Goal: Book appointment/travel/reservation

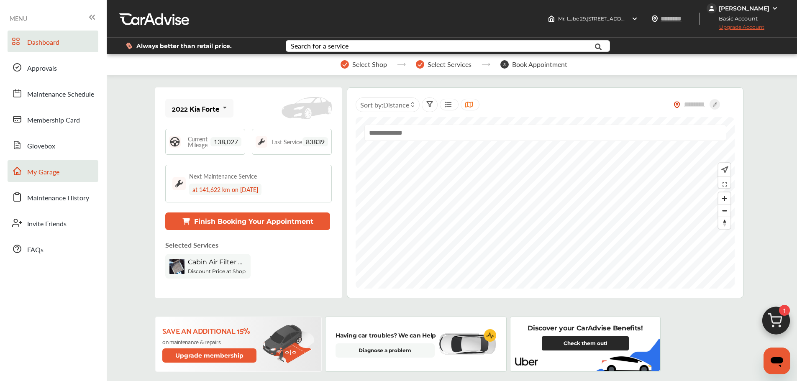
click at [57, 174] on span "My Garage" at bounding box center [43, 172] width 32 height 11
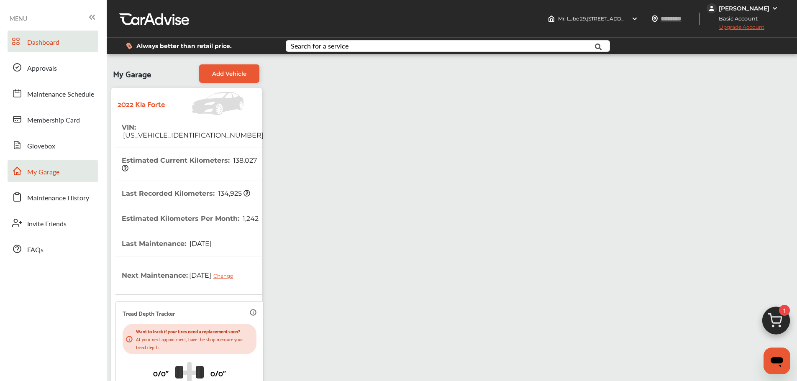
click at [60, 42] on link "Dashboard" at bounding box center [53, 42] width 91 height 22
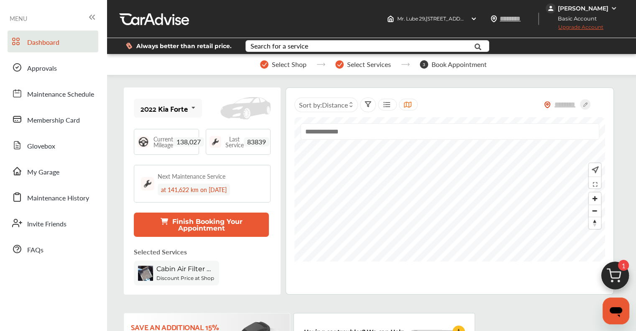
click at [629, 276] on img at bounding box center [615, 278] width 40 height 40
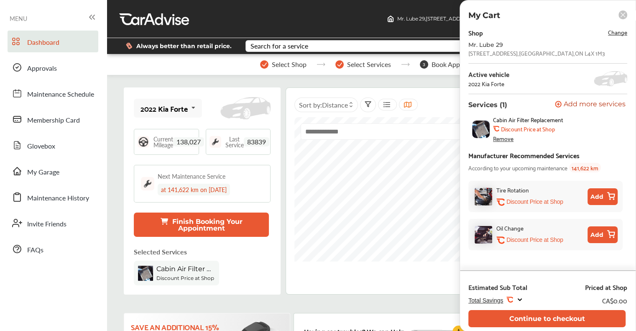
click at [500, 137] on div "Remove" at bounding box center [503, 138] width 20 height 7
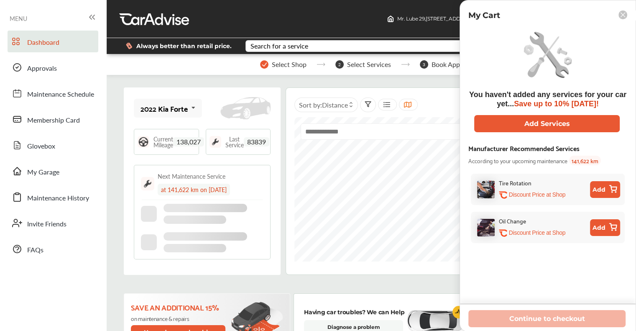
click at [335, 22] on div "Mr. Lube [STREET_ADDRESS] Mr. Lube [STREET_ADDRESS] Change shop [PERSON_NAME] B…" at bounding box center [371, 19] width 529 height 38
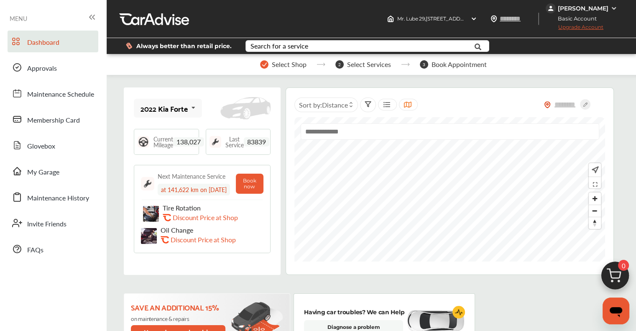
click at [577, 28] on span "Upgrade Account" at bounding box center [575, 29] width 58 height 10
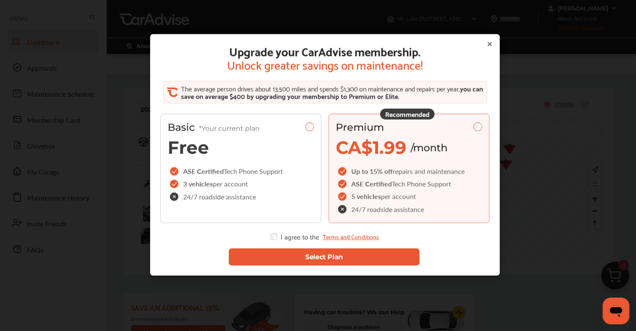
click at [279, 250] on button "Select Plan" at bounding box center [323, 256] width 191 height 17
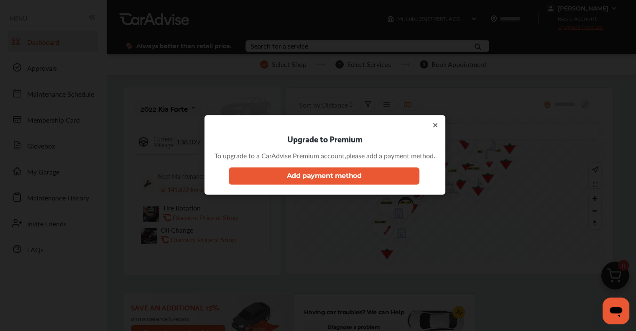
click at [440, 125] on div "Upgrade to Premium To upgrade to a CarAdvise Premium account, please add a paym…" at bounding box center [324, 154] width 241 height 79
click at [437, 123] on icon at bounding box center [435, 124] width 3 height 3
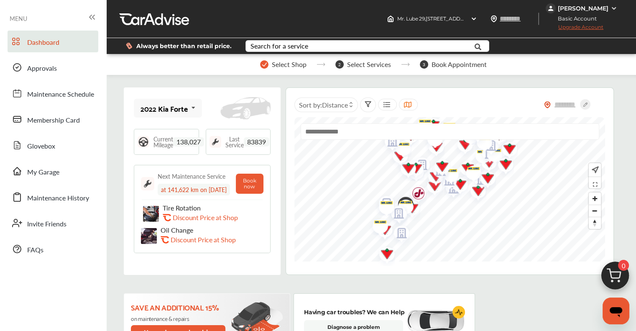
click at [585, 3] on div "[PERSON_NAME] Basic Account Upgrade Account" at bounding box center [591, 19] width 90 height 38
click at [586, 5] on div "[PERSON_NAME]" at bounding box center [583, 9] width 51 height 8
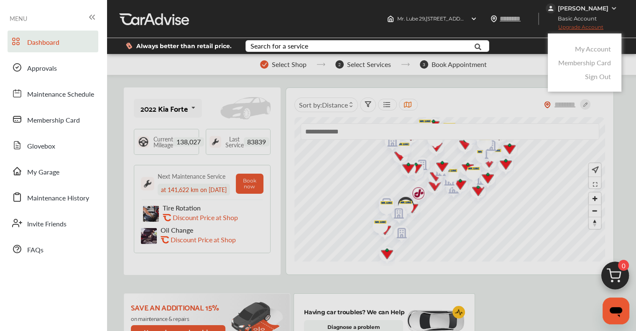
click at [580, 48] on link "My Account" at bounding box center [593, 49] width 36 height 10
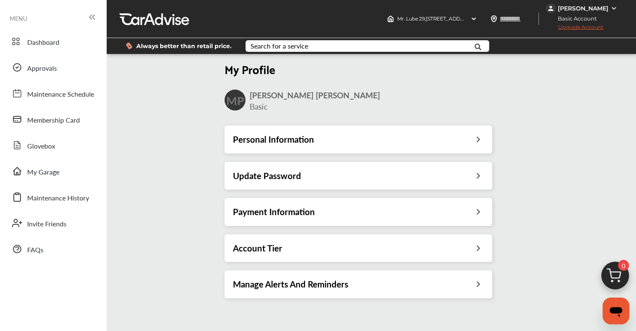
click at [261, 218] on div "Payment Information" at bounding box center [359, 212] width 268 height 28
click at [259, 213] on h3 "Payment Information" at bounding box center [274, 211] width 82 height 11
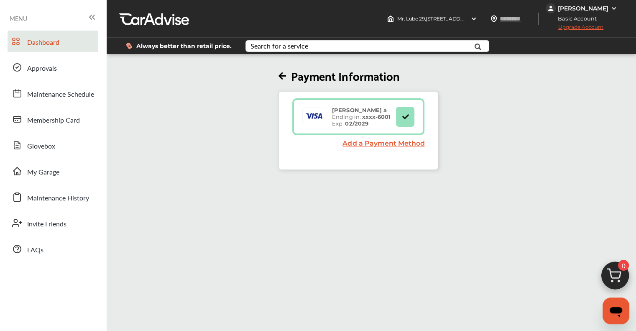
click at [43, 40] on span "Dashboard" at bounding box center [43, 42] width 32 height 11
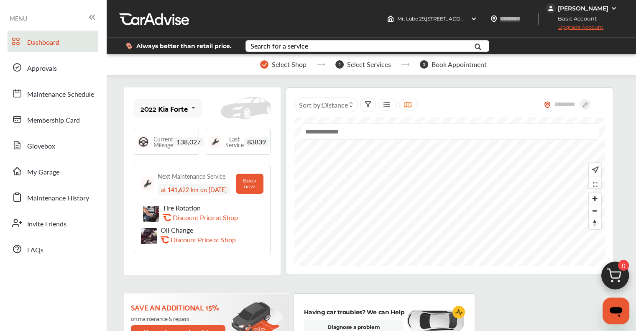
click at [567, 28] on span "Upgrade Account" at bounding box center [575, 29] width 58 height 10
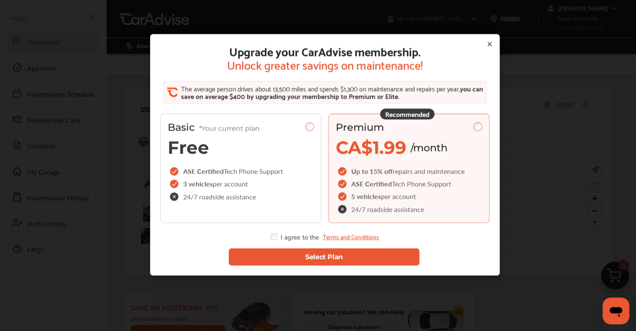
click at [311, 257] on button "Select Plan" at bounding box center [323, 256] width 191 height 17
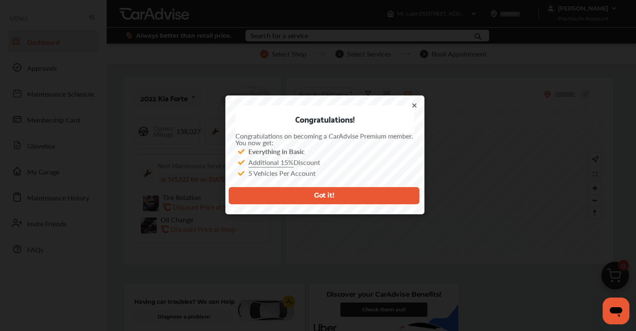
click at [329, 197] on button "Got it!" at bounding box center [323, 195] width 191 height 17
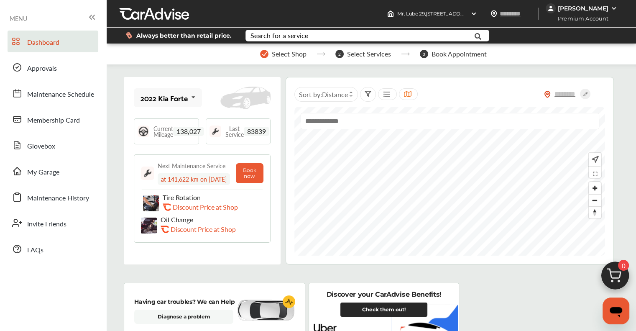
click at [616, 272] on img at bounding box center [615, 278] width 40 height 40
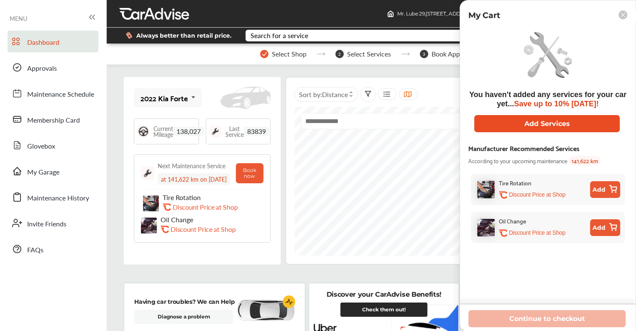
click at [524, 128] on button "Add Services" at bounding box center [547, 123] width 146 height 17
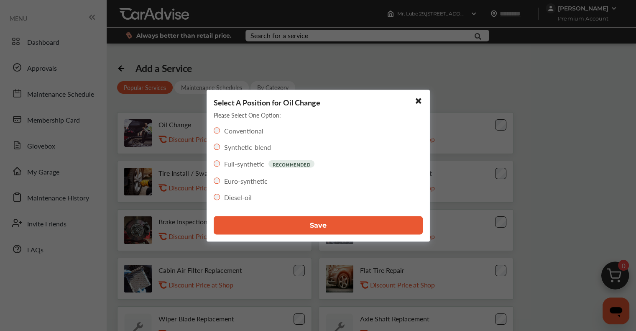
click at [303, 231] on button "Save" at bounding box center [318, 225] width 209 height 18
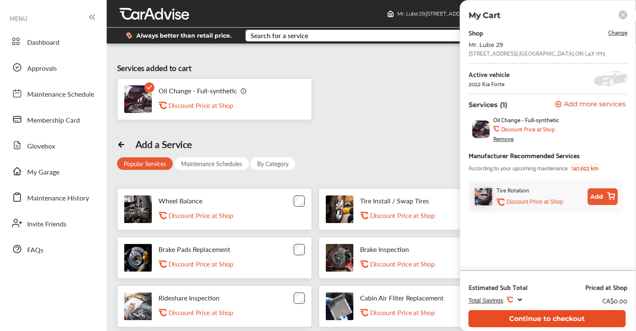
click at [592, 319] on button "Continue to checkout" at bounding box center [546, 318] width 157 height 17
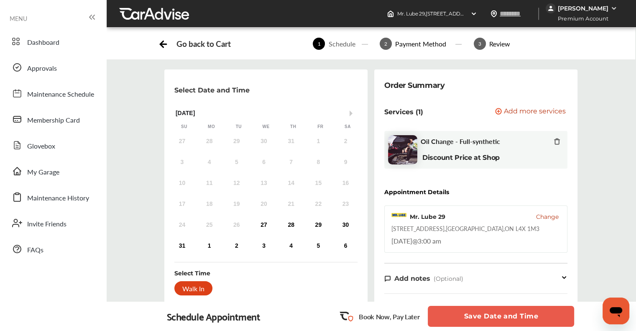
click at [548, 218] on span "Change" at bounding box center [547, 216] width 23 height 8
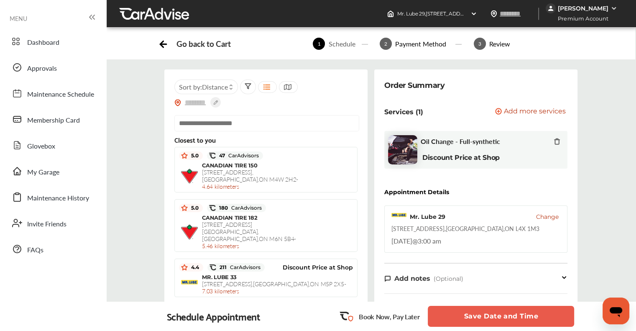
click at [279, 132] on div at bounding box center [265, 126] width 183 height 23
click at [278, 123] on input "text" at bounding box center [266, 123] width 185 height 16
paste input "**********"
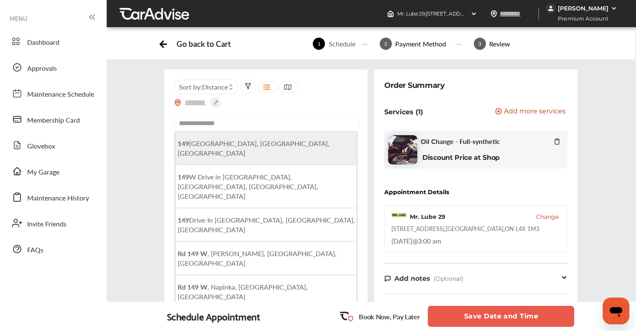
click at [271, 143] on span "[STREET_ADDRESS]" at bounding box center [254, 147] width 152 height 19
type input "**********"
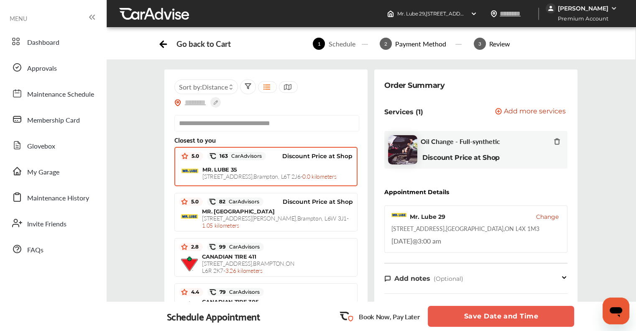
click at [255, 172] on span "[STREET_ADDRESS] - 0.0 kilometers" at bounding box center [269, 176] width 134 height 8
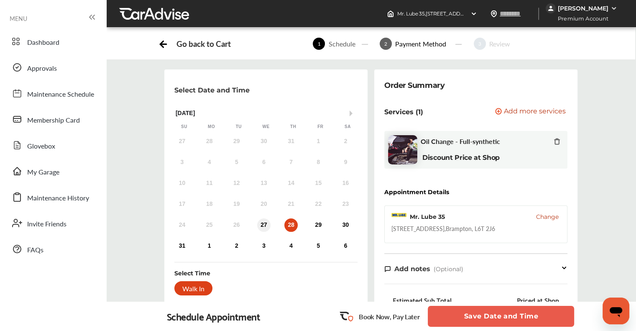
click at [258, 226] on div "27" at bounding box center [263, 224] width 13 height 13
click at [201, 285] on div "Walk In" at bounding box center [193, 288] width 38 height 14
click at [182, 289] on div "Walk In" at bounding box center [193, 288] width 38 height 14
click at [479, 314] on button "Save Date and Time" at bounding box center [501, 316] width 146 height 21
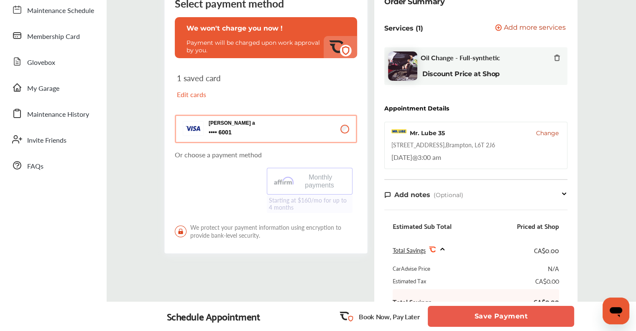
scroll to position [209, 0]
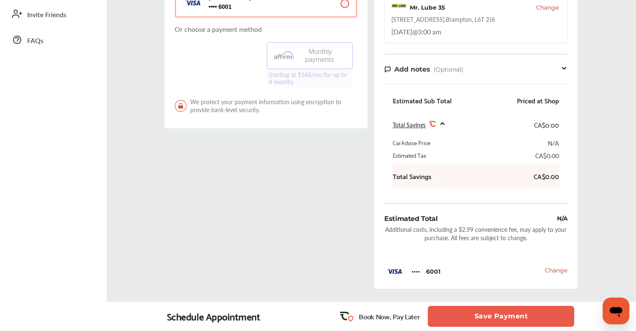
click at [473, 318] on button "Save Payment" at bounding box center [501, 316] width 146 height 21
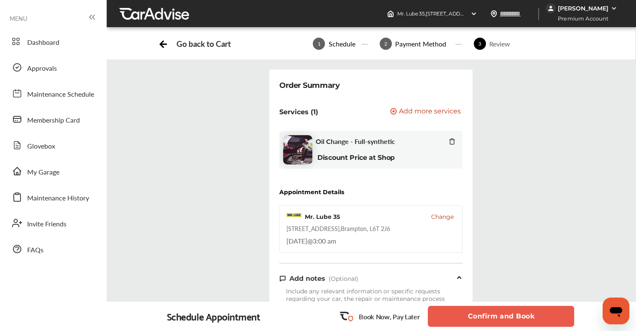
click at [473, 317] on button "Confirm and Book" at bounding box center [501, 316] width 146 height 21
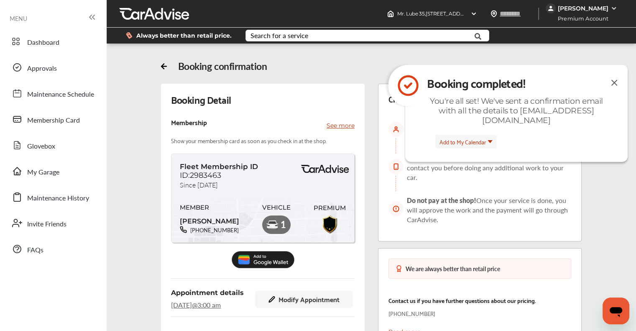
click at [614, 9] on img at bounding box center [614, 8] width 7 height 7
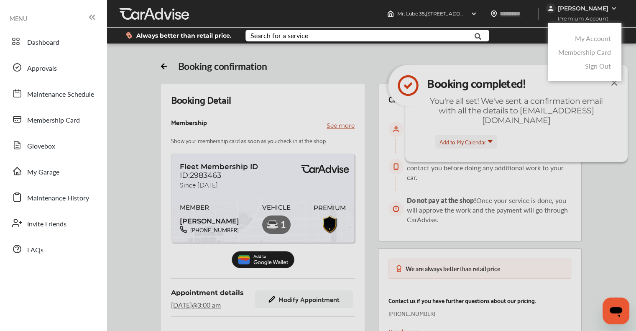
click at [578, 54] on link "Membership Card" at bounding box center [584, 52] width 53 height 10
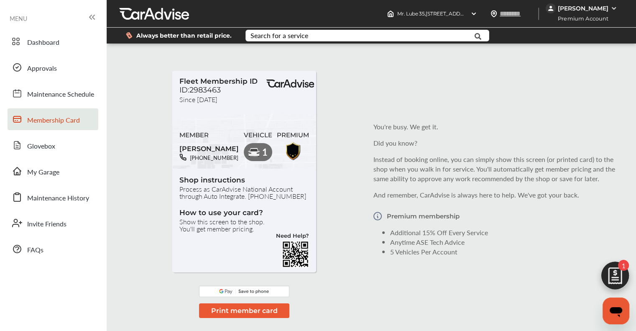
scroll to position [122, 0]
